Goal: Information Seeking & Learning: Learn about a topic

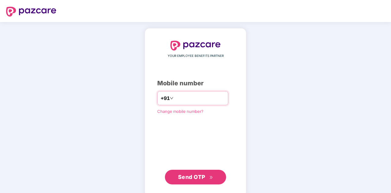
click at [180, 98] on input "number" at bounding box center [200, 98] width 50 height 10
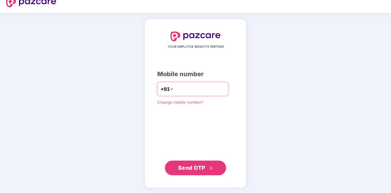
type input "**********"
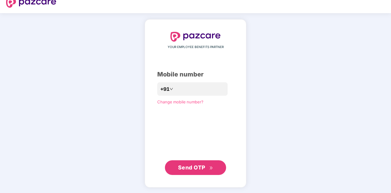
click at [193, 166] on span "Send OTP" at bounding box center [191, 167] width 27 height 6
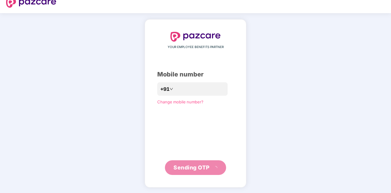
scroll to position [6, 0]
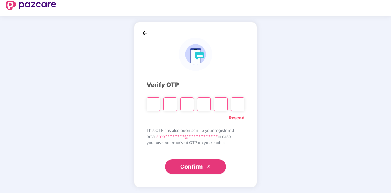
type input "*"
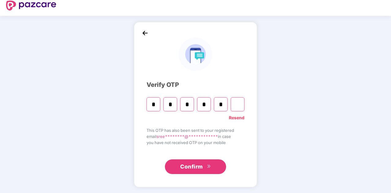
type input "*"
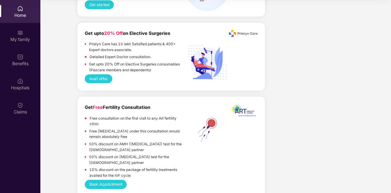
scroll to position [896, 0]
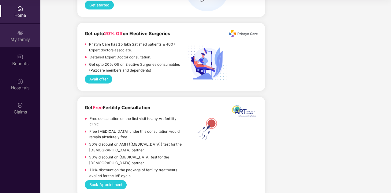
click at [20, 28] on div "My family" at bounding box center [20, 35] width 40 height 23
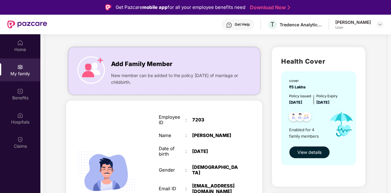
scroll to position [28, 0]
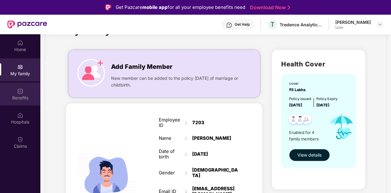
click at [22, 92] on img at bounding box center [20, 91] width 6 height 6
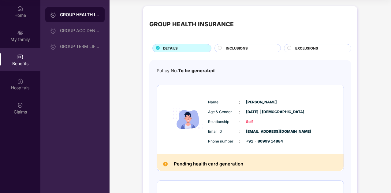
click at [219, 47] on circle at bounding box center [220, 48] width 4 height 4
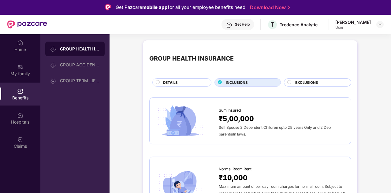
click at [306, 82] on span "EXCLUSIONS" at bounding box center [306, 83] width 23 height 6
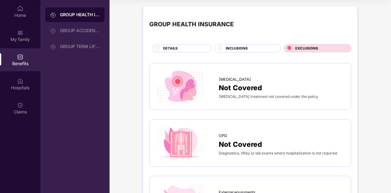
click at [157, 49] on circle at bounding box center [158, 48] width 4 height 4
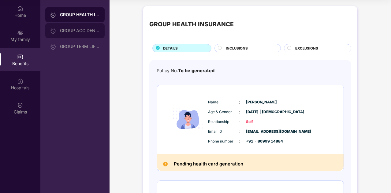
click at [68, 28] on div "GROUP ACCIDENTAL INSURANCE" at bounding box center [74, 30] width 59 height 15
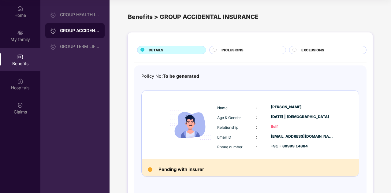
click at [213, 49] on circle at bounding box center [215, 50] width 4 height 4
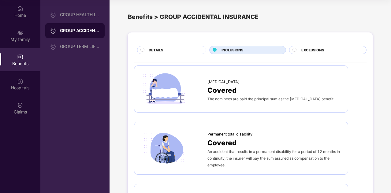
click at [294, 50] on circle at bounding box center [294, 50] width 4 height 4
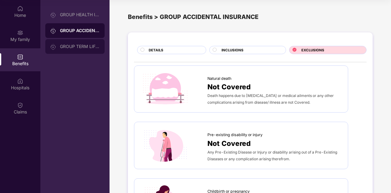
click at [84, 44] on div "GROUP TERM LIFE INSURANCE" at bounding box center [80, 46] width 40 height 5
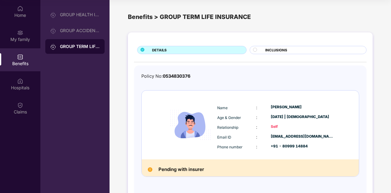
click at [254, 49] on circle at bounding box center [255, 50] width 4 height 4
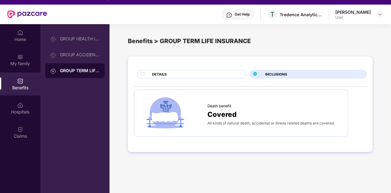
scroll to position [10, 0]
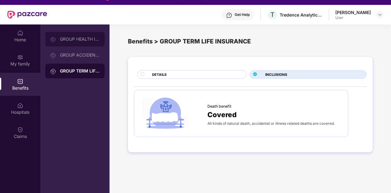
click at [72, 37] on div "GROUP HEALTH INSURANCE" at bounding box center [80, 39] width 40 height 5
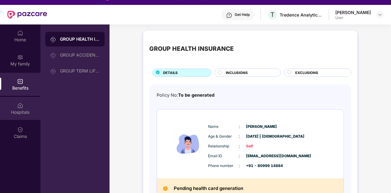
click at [25, 103] on div "Hospitals" at bounding box center [20, 108] width 40 height 23
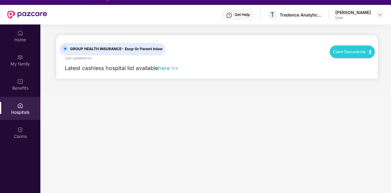
click at [166, 67] on link "here >>" at bounding box center [168, 68] width 20 height 6
click at [20, 37] on div "Home" at bounding box center [20, 40] width 40 height 6
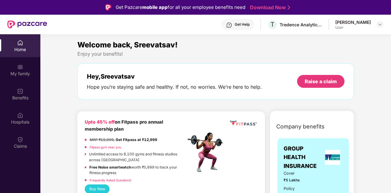
scroll to position [6, 0]
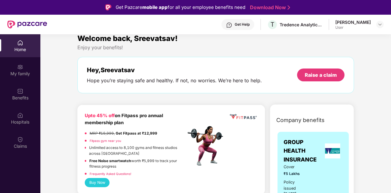
click at [235, 24] on div "Get Help" at bounding box center [242, 24] width 15 height 5
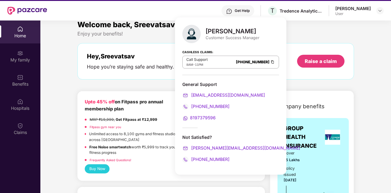
scroll to position [14, 0]
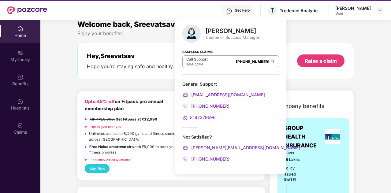
click at [309, 35] on div "Enjoy your benefits!" at bounding box center [215, 33] width 276 height 6
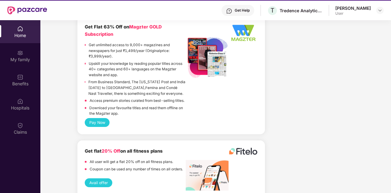
scroll to position [34, 0]
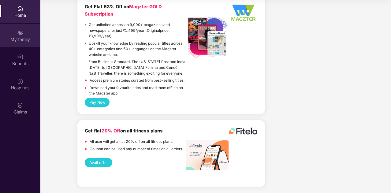
click at [21, 30] on img at bounding box center [20, 33] width 6 height 6
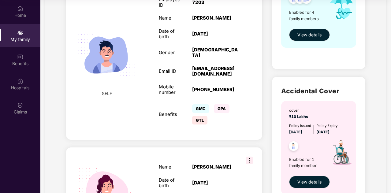
scroll to position [116, 0]
